Goal: Information Seeking & Learning: Learn about a topic

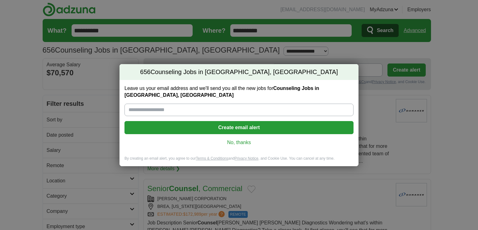
click at [245, 141] on link "No, thanks" at bounding box center [238, 142] width 219 height 7
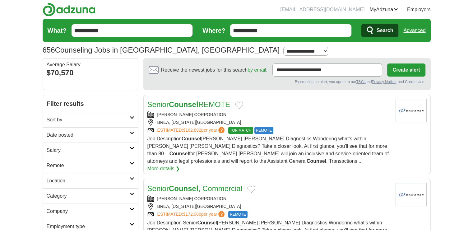
click at [279, 32] on input "**********" at bounding box center [290, 30] width 121 height 12
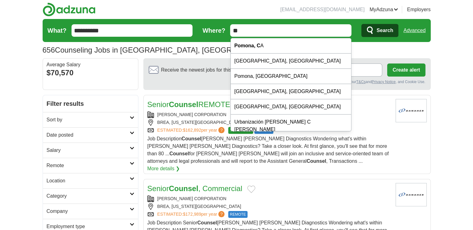
type input "*"
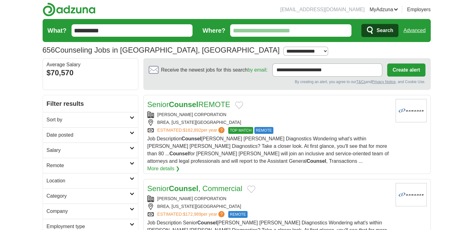
click at [412, 30] on link "Advanced" at bounding box center [414, 30] width 22 height 12
